Goal: Task Accomplishment & Management: Use online tool/utility

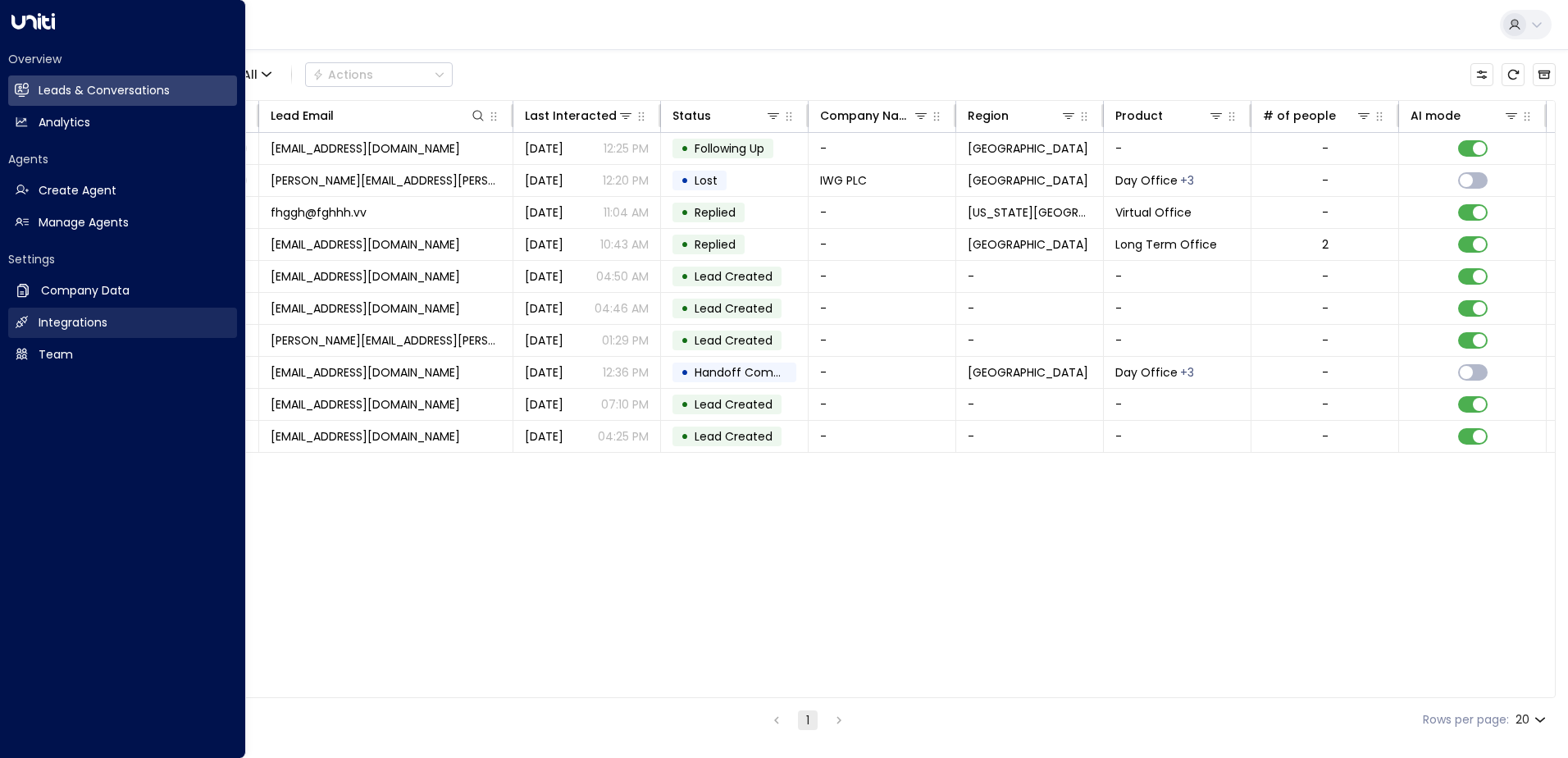
click at [65, 320] on h2 "Integrations" at bounding box center [73, 323] width 69 height 17
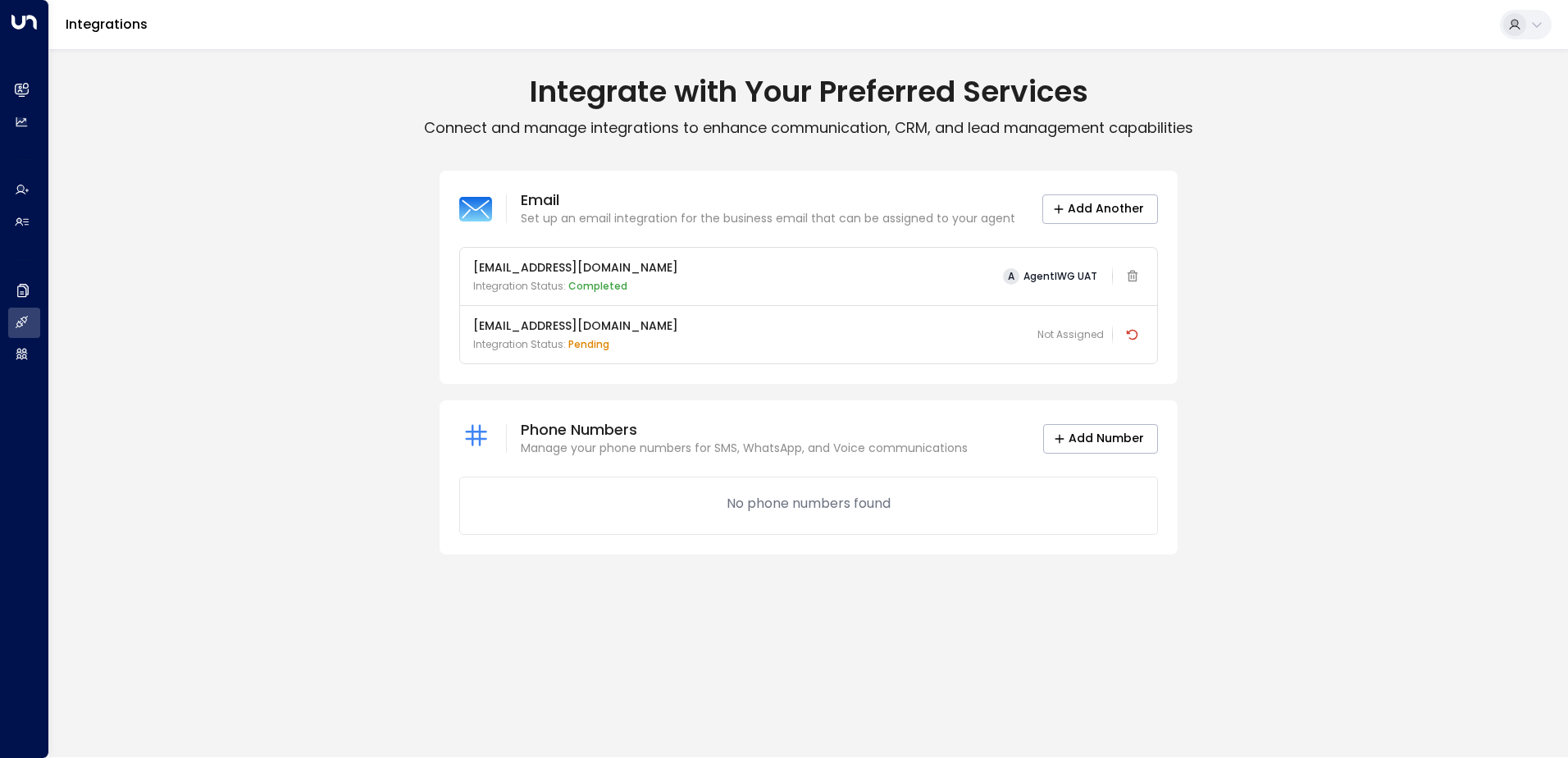
drag, startPoint x: 677, startPoint y: 326, endPoint x: 474, endPoint y: 326, distance: 203.0
click at [474, 326] on div "[EMAIL_ADDRESS][DOMAIN_NAME] Integration Status: pending Not Assigned" at bounding box center [808, 334] width 671 height 34
click at [1131, 331] on icon at bounding box center [1133, 334] width 12 height 11
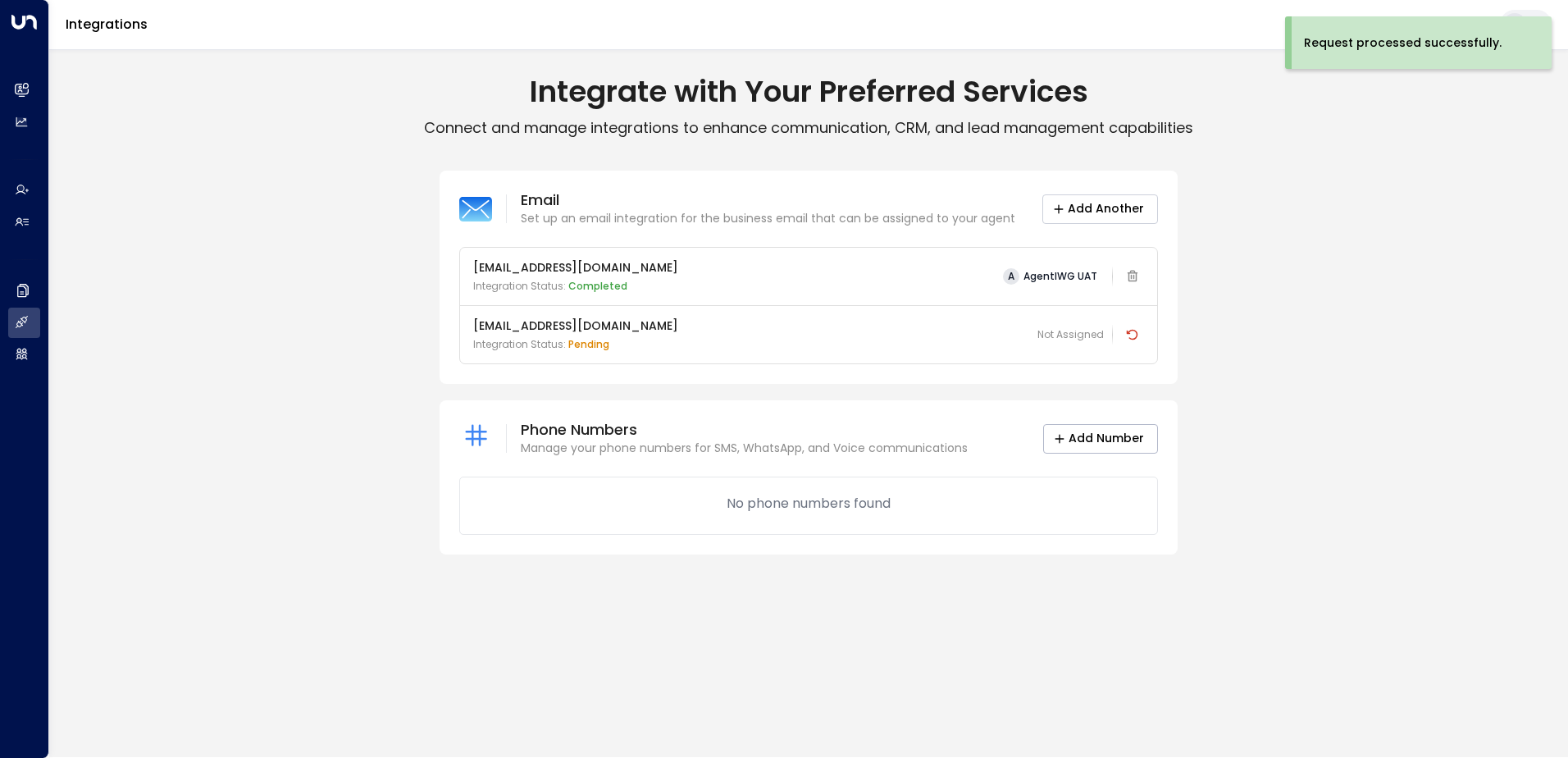
click at [1119, 205] on button "Add Another" at bounding box center [1100, 209] width 116 height 30
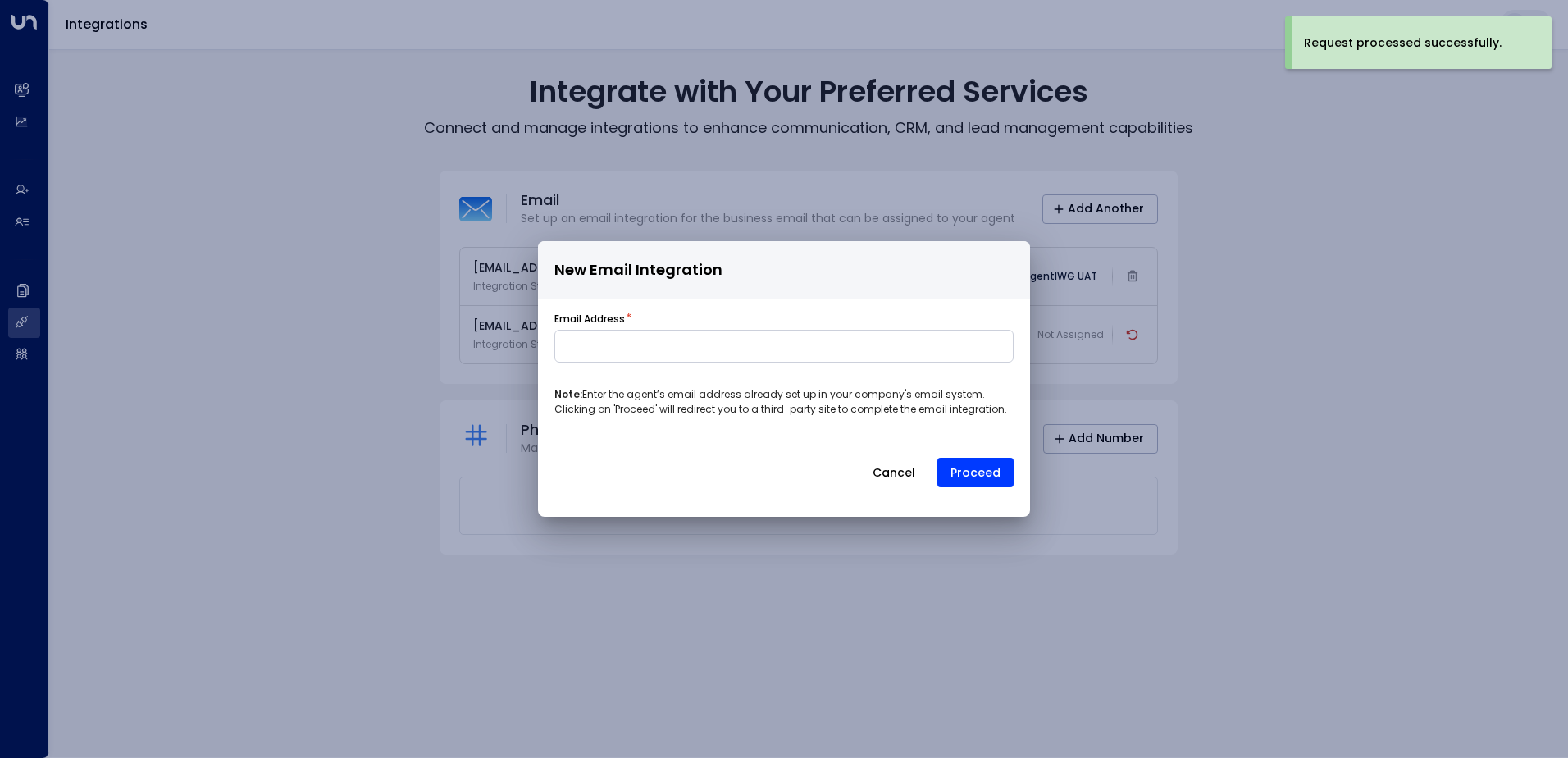
click at [706, 369] on form "Email Address * Note: Enter the agent’s email address already set up in your co…" at bounding box center [784, 403] width 460 height 183
click at [681, 356] on input at bounding box center [784, 346] width 460 height 33
